Goal: Check status

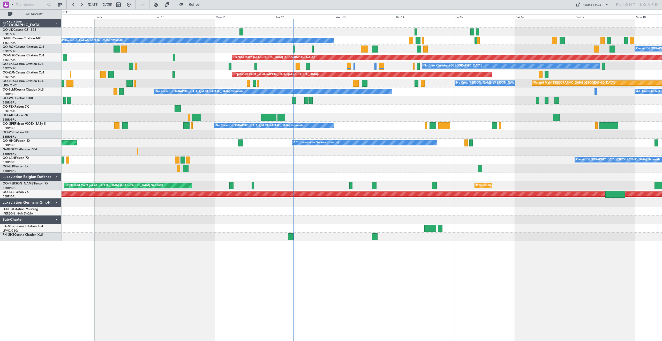
click at [422, 101] on div "No Crew Brussels (Brussels National) Owner Kortrijk-Wevelgem Planned Maint Pari…" at bounding box center [362, 130] width 600 height 222
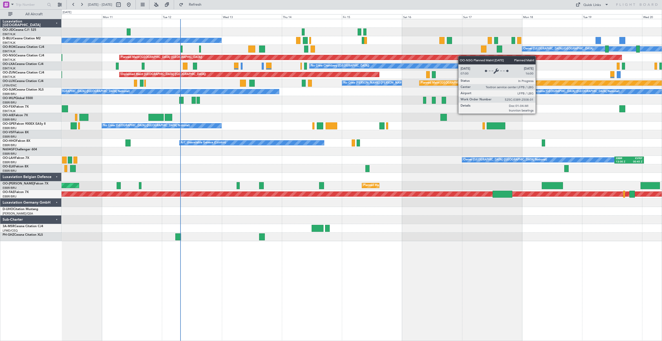
click at [427, 64] on div "No Crew Brussels (Brussels National) Owner Kortrijk-Wevelgem Planned Maint Pari…" at bounding box center [362, 130] width 600 height 222
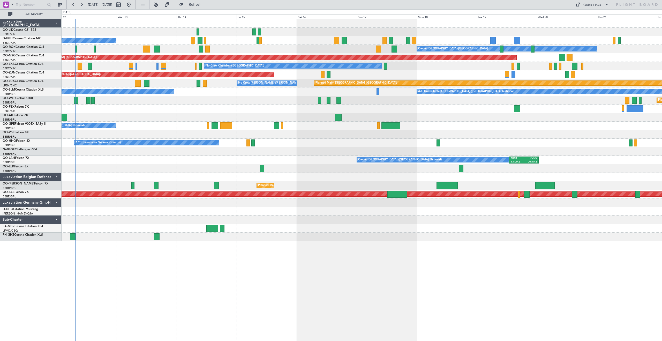
click at [460, 76] on div "No Crew Brussels (Brussels National) Owner Kortrijk-Wevelgem Planned Maint Pari…" at bounding box center [362, 130] width 600 height 222
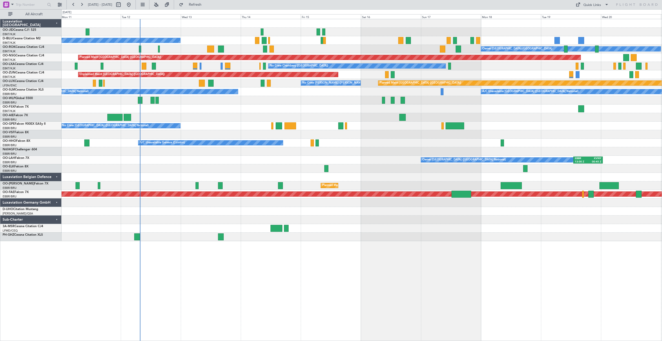
click at [173, 100] on div "Planned Maint Berlin (Brandenburg)" at bounding box center [362, 100] width 600 height 9
